Goal: Task Accomplishment & Management: Use online tool/utility

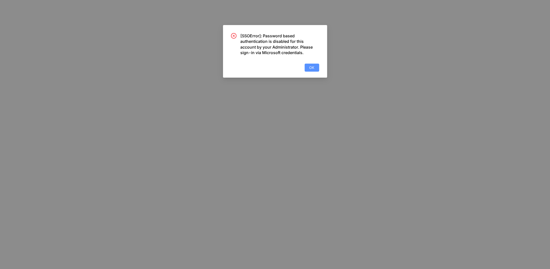
click at [311, 64] on button "OK" at bounding box center [312, 68] width 15 height 8
